Goal: Check status: Check status

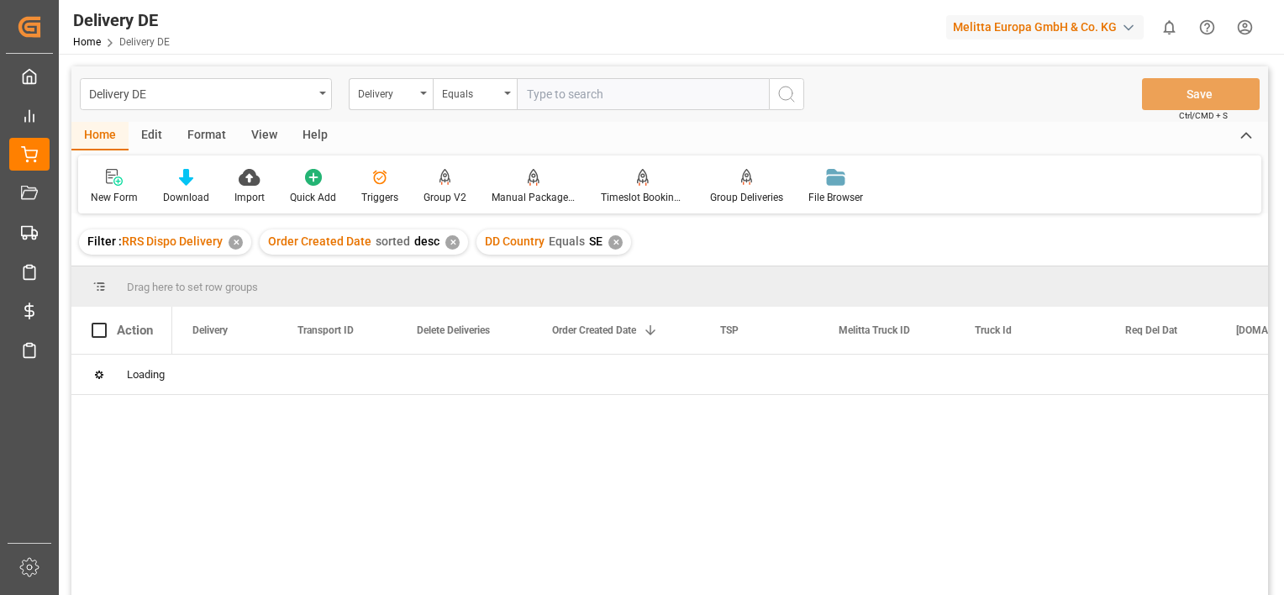
click at [236, 244] on div "✕" at bounding box center [236, 242] width 14 height 14
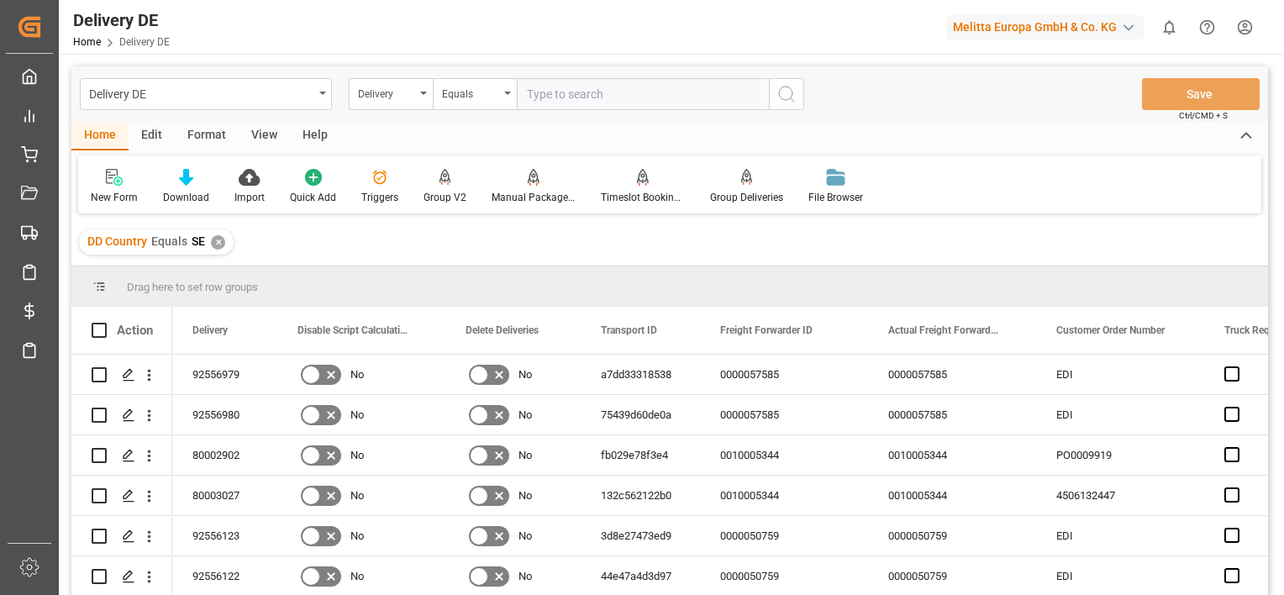
click at [568, 90] on input "text" at bounding box center [643, 94] width 252 height 32
paste input "92557386"
type input "92557386"
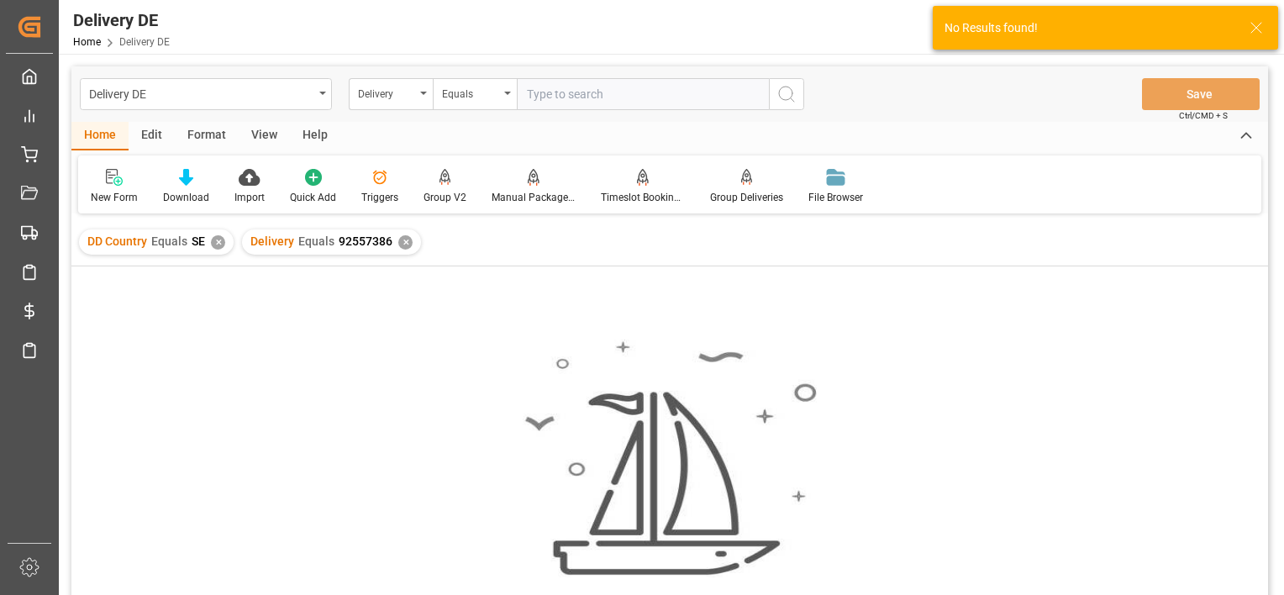
click at [217, 239] on div "✕" at bounding box center [218, 242] width 14 height 14
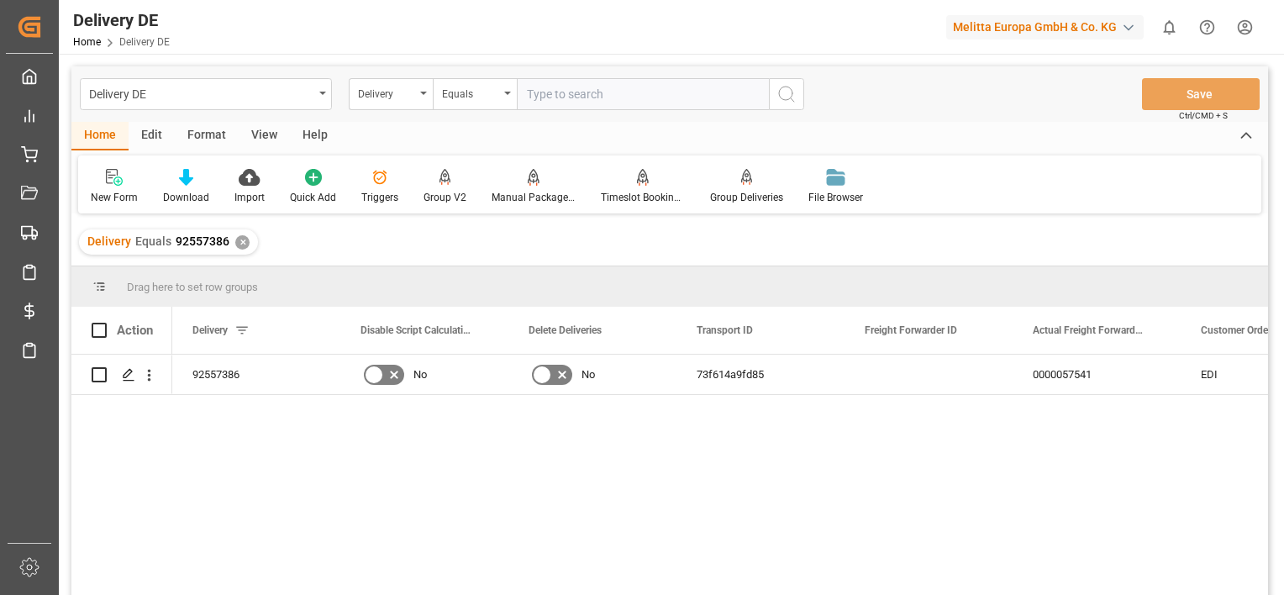
click at [239, 245] on div "✕" at bounding box center [242, 242] width 14 height 14
